Goal: Task Accomplishment & Management: Manage account settings

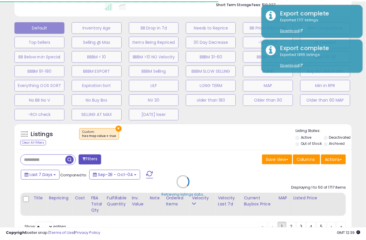
scroll to position [0, 126]
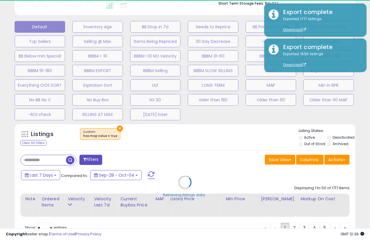
click at [350, 113] on div "Default Inventory Age BB Drop in 7d Needs to Reprice BB Price Below Min Non Com…" at bounding box center [184, 69] width 355 height 102
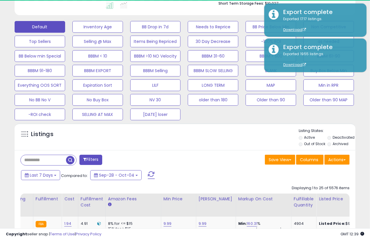
select select "**"
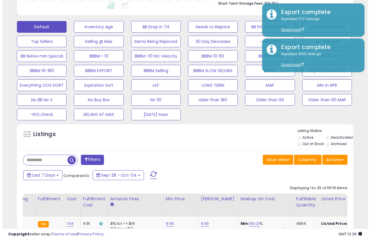
scroll to position [119, 194]
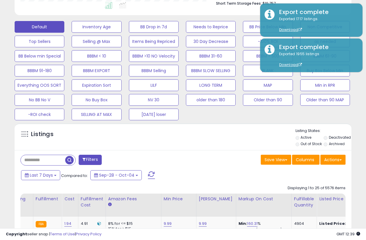
click at [203, 148] on div "Listings Active" at bounding box center [183, 136] width 336 height 27
click at [340, 159] on span at bounding box center [340, 159] width 2 height 1
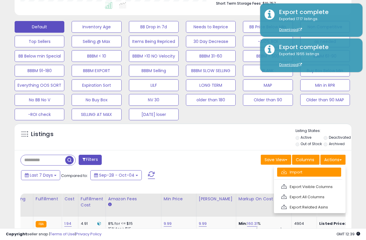
click at [305, 171] on link "Import" at bounding box center [309, 172] width 64 height 9
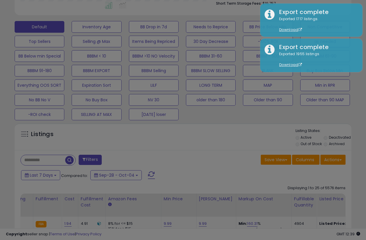
scroll to position [119, 197]
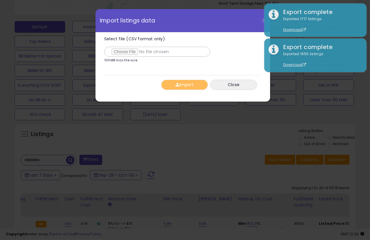
type input "**********"
click at [138, 81] on div "Import Close" at bounding box center [182, 84] width 157 height 19
click at [186, 84] on button "Import" at bounding box center [184, 85] width 47 height 10
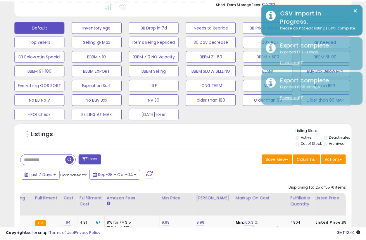
scroll to position [291820, 291745]
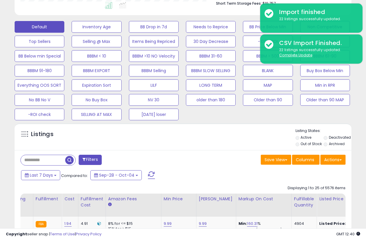
click at [357, 116] on div "Default Inventory Age BB Drop in 7d Needs to Reprice BB Price Below Min Non Com…" at bounding box center [182, 69] width 351 height 102
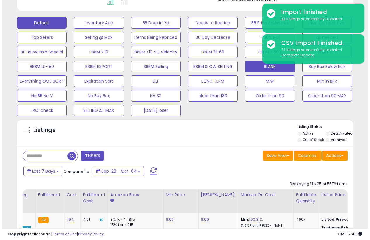
scroll to position [98, 0]
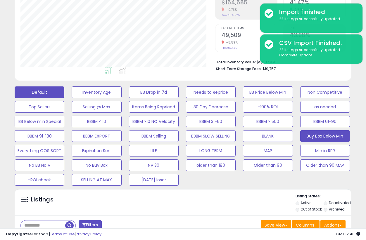
click at [332, 136] on button "Buy Box Below Min" at bounding box center [325, 136] width 50 height 12
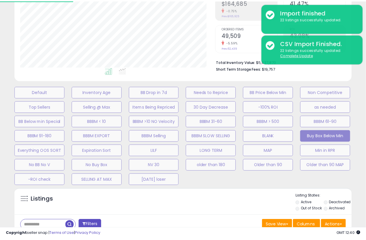
scroll to position [119, 197]
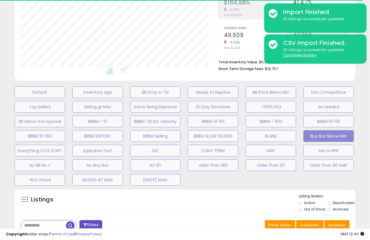
click at [358, 180] on div "Default Inventory Age BB Drop in 7d Needs to Reprice BB Price Below Min Non Com…" at bounding box center [184, 134] width 355 height 102
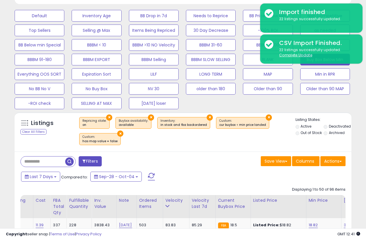
scroll to position [174, 0]
click at [344, 161] on button "Actions" at bounding box center [332, 161] width 25 height 10
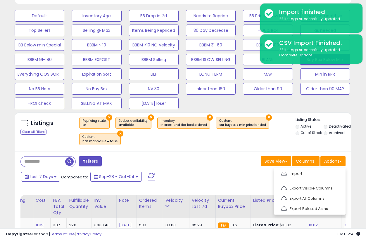
click at [314, 188] on link "Export Visible Columns" at bounding box center [309, 188] width 64 height 9
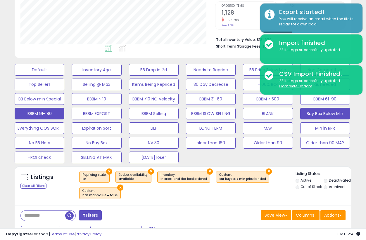
scroll to position [125, 0]
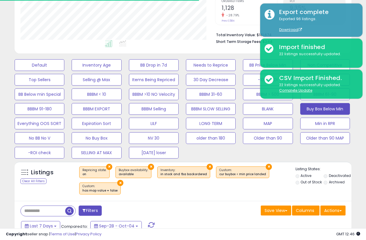
click at [359, 128] on div "Default Inventory Age BB Drop in 7d Needs to Reprice BB Price Below Min Non Com…" at bounding box center [183, 107] width 360 height 102
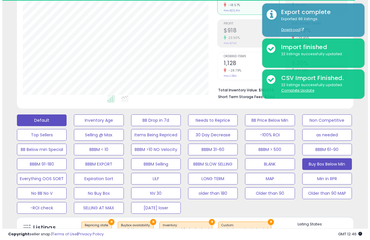
scroll to position [63, 0]
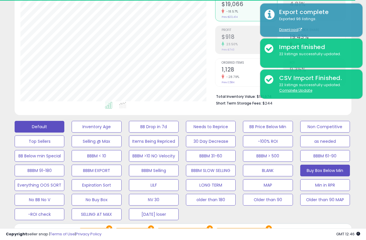
click at [33, 127] on button "Default" at bounding box center [40, 127] width 50 height 12
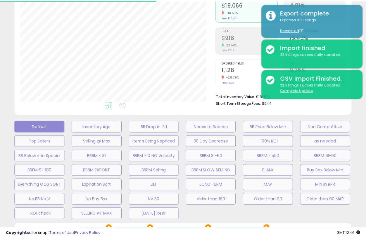
scroll to position [119, 197]
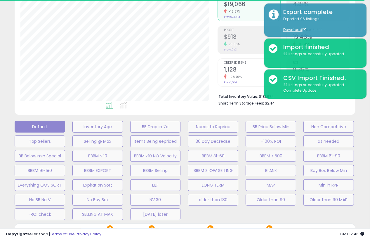
click at [361, 185] on div "Default Inventory Age BB Drop in 7d Needs to Reprice BB Price Below Min Non Com…" at bounding box center [184, 169] width 355 height 102
click at [361, 184] on div "Default Inventory Age BB Drop in 7d Needs to Reprice BB Price Below Min Non Com…" at bounding box center [184, 169] width 355 height 102
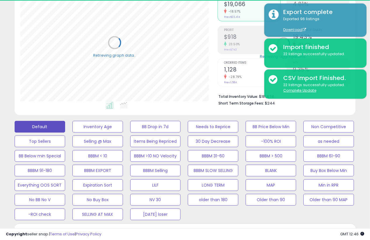
select select "**"
click at [356, 209] on div "Default Inventory Age BB Drop in 7d Needs to Reprice BB Price Below Min Non Com…" at bounding box center [184, 169] width 355 height 102
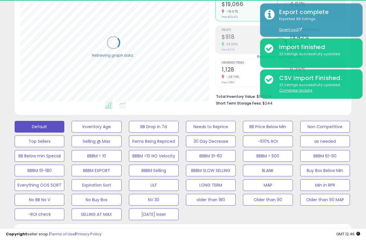
scroll to position [291820, 291745]
click at [361, 201] on div "Default Inventory Age BB Drop in 7d Needs to Reprice BB Price Below Min Non Com…" at bounding box center [183, 169] width 360 height 102
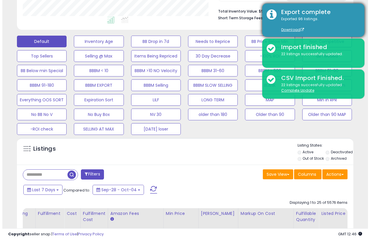
scroll to position [119, 194]
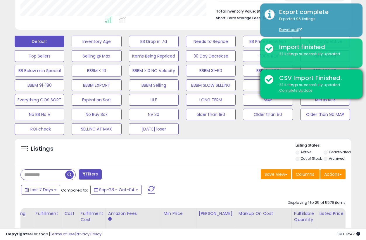
click at [287, 88] on u "Complete Update" at bounding box center [295, 90] width 33 height 5
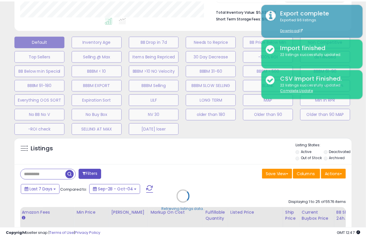
scroll to position [119, 197]
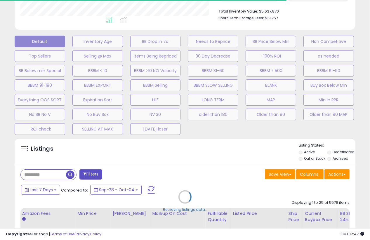
click at [216, 149] on div "Retrieving listings data.." at bounding box center [184, 201] width 349 height 133
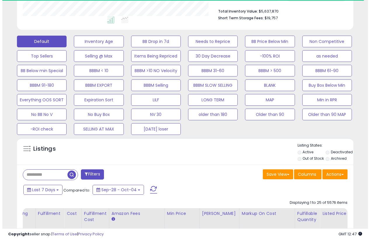
scroll to position [291820, 291745]
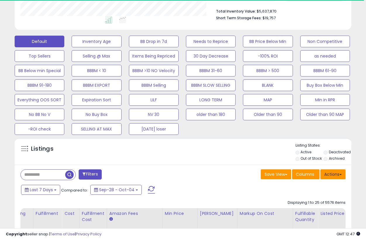
click at [340, 172] on button "Actions" at bounding box center [332, 174] width 25 height 10
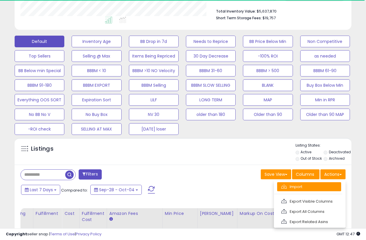
click at [293, 186] on link "Import" at bounding box center [309, 186] width 64 height 9
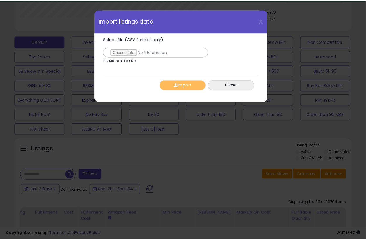
scroll to position [119, 197]
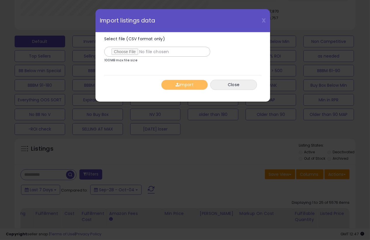
type input "**********"
click at [128, 87] on div "Import Close" at bounding box center [182, 84] width 157 height 19
click at [177, 86] on span "button" at bounding box center [177, 85] width 4 height 4
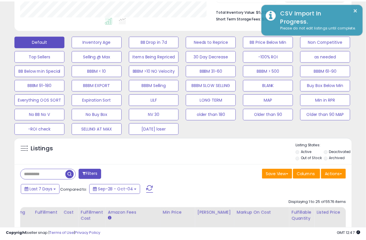
scroll to position [291820, 291745]
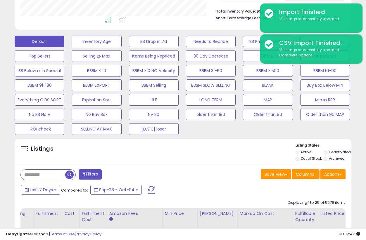
click at [183, 169] on div "Save View Save As New View Columns Actions [GEOGRAPHIC_DATA]" at bounding box center [266, 174] width 167 height 11
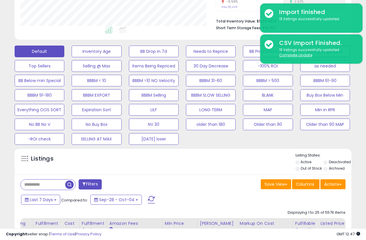
click at [355, 131] on div "Default Inventory Age BB Drop in 7d Needs to Reprice BB Price Below Min Non Com…" at bounding box center [182, 94] width 351 height 102
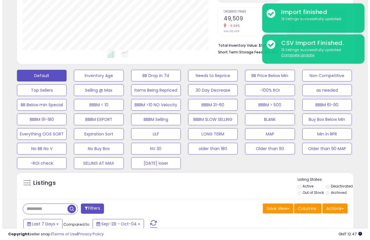
scroll to position [114, 0]
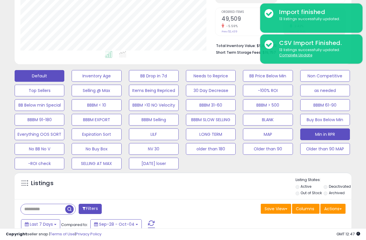
click at [321, 132] on button "Min in RPR" at bounding box center [325, 134] width 50 height 12
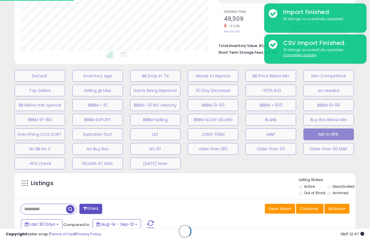
scroll to position [119, 197]
click at [205, 184] on div "Retrieving listings data.." at bounding box center [184, 235] width 349 height 133
click at [215, 198] on div "Retrieving listings data.." at bounding box center [184, 235] width 349 height 133
click at [182, 177] on div "Retrieving listings data.." at bounding box center [184, 235] width 349 height 133
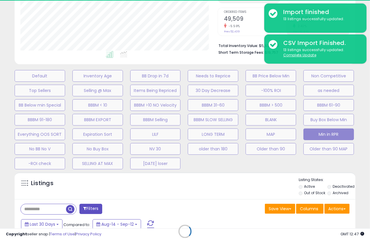
click at [194, 184] on div "Retrieving listings data.." at bounding box center [184, 235] width 349 height 133
click at [203, 195] on div "Retrieving listings data.." at bounding box center [184, 235] width 349 height 133
click at [366, 159] on div "Default Inventory Age BB Drop in 7d Needs to Reprice BB Price Below Min Non Com…" at bounding box center [185, 118] width 364 height 102
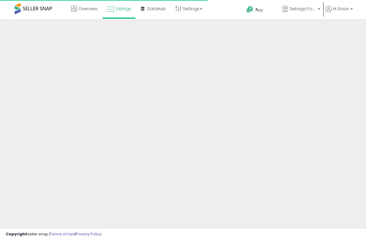
scroll to position [114, 0]
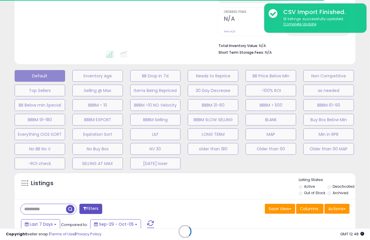
click at [234, 204] on div "Retrieving listings data.." at bounding box center [184, 235] width 349 height 133
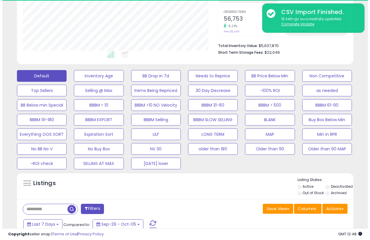
scroll to position [119, 194]
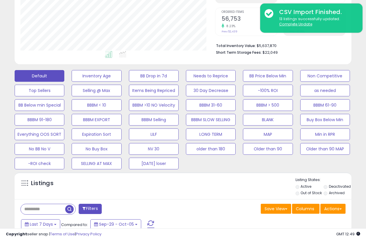
click at [241, 178] on div "Listings" at bounding box center [183, 187] width 336 height 20
click at [313, 135] on button "Min in RPR" at bounding box center [325, 134] width 50 height 12
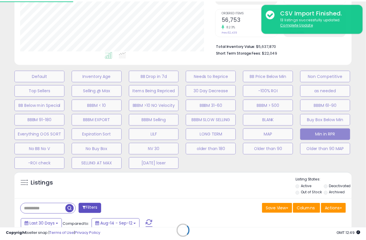
scroll to position [119, 197]
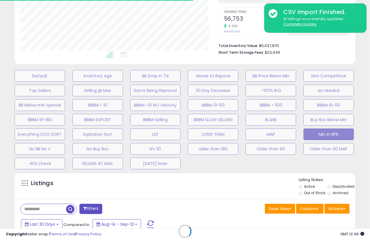
select select "**"
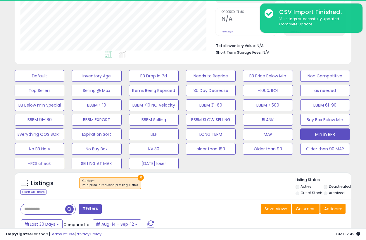
scroll to position [119, 194]
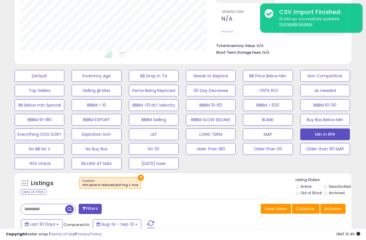
click at [220, 183] on div "×" at bounding box center [183, 185] width 223 height 16
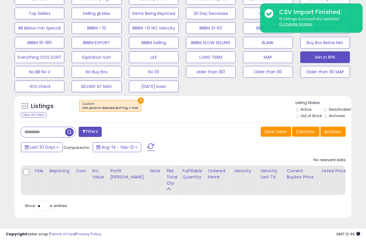
click at [211, 144] on div "Last 30 Days Compared to: Aug-14 - Sep-12" at bounding box center [141, 147] width 243 height 13
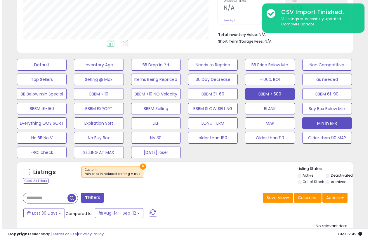
scroll to position [121, 0]
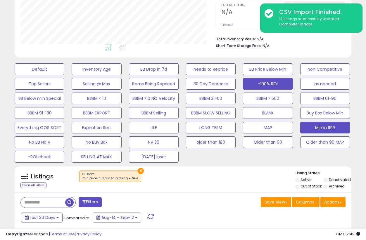
click at [266, 83] on button "-100% ROI" at bounding box center [268, 84] width 50 height 12
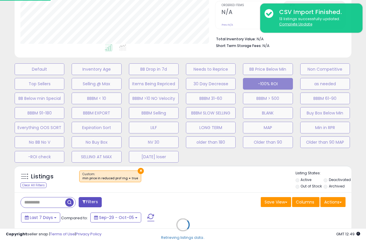
scroll to position [119, 197]
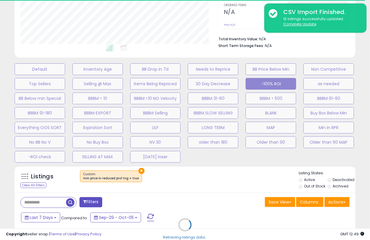
click at [194, 168] on div "Retrieving listings data.." at bounding box center [184, 229] width 349 height 133
select select
select select "*"
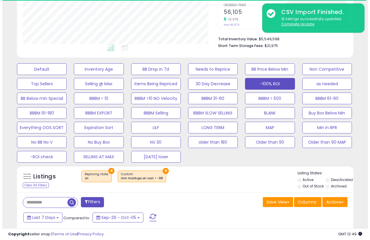
scroll to position [160, 0]
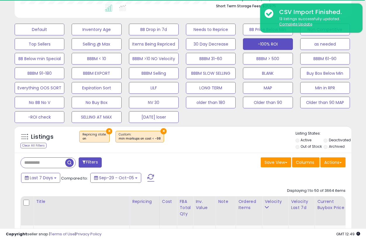
click at [93, 164] on button "Filters" at bounding box center [90, 162] width 23 height 10
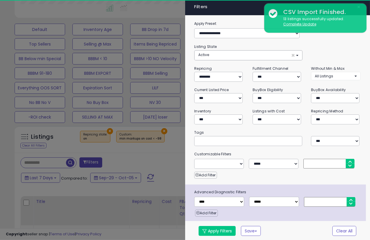
scroll to position [119, 197]
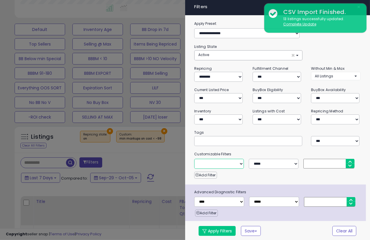
click at [241, 163] on select "**********" at bounding box center [219, 164] width 50 height 10
select select "**********"
click at [194, 159] on select "**********" at bounding box center [219, 164] width 50 height 10
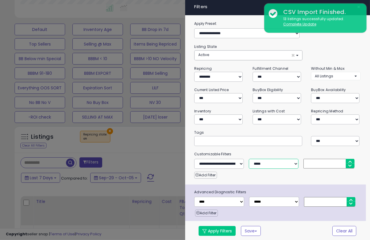
click at [295, 163] on select "**********" at bounding box center [274, 164] width 50 height 10
click at [294, 148] on div "**********" at bounding box center [277, 130] width 185 height 221
click at [323, 164] on input "number" at bounding box center [328, 164] width 51 height 10
type input "***"
click at [279, 180] on div "**********" at bounding box center [277, 130] width 185 height 221
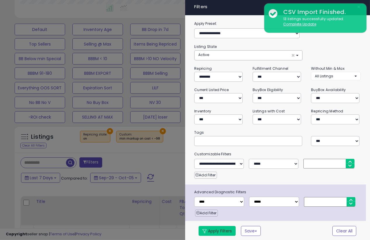
click at [220, 229] on button "Apply Filters" at bounding box center [217, 231] width 37 height 10
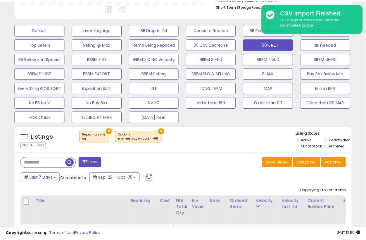
scroll to position [291820, 291745]
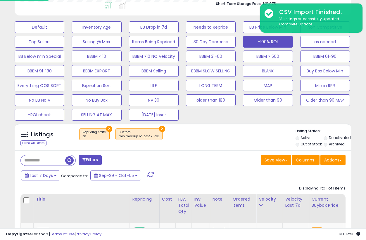
click at [185, 145] on div "Listings Clear All Filters × Repricing state : on" at bounding box center [183, 138] width 336 height 20
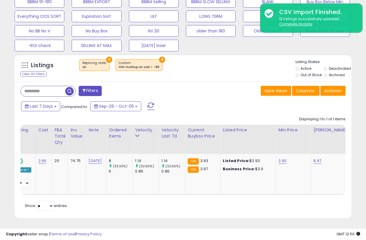
scroll to position [0, 0]
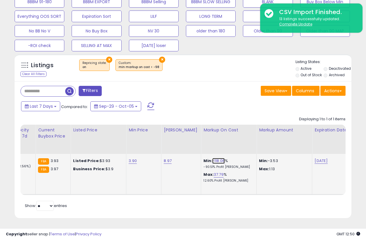
click at [212, 158] on link "-118.06" at bounding box center [218, 161] width 13 height 6
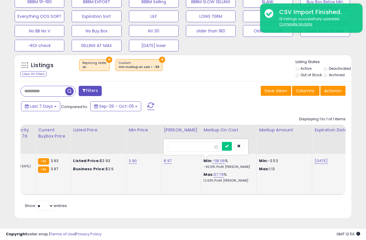
type input "**"
type input "***"
click at [232, 142] on button "submit" at bounding box center [227, 146] width 10 height 9
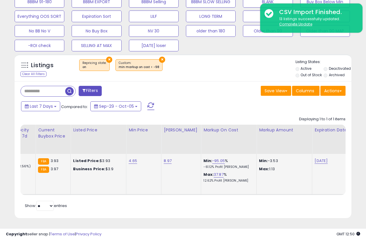
click at [210, 92] on div "Save View Save As New View Update Current View Columns Actions Import Export Vi…" at bounding box center [266, 91] width 167 height 11
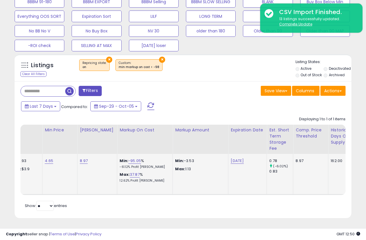
click at [179, 93] on div "Filters" at bounding box center [99, 92] width 167 height 12
